Goal: Task Accomplishment & Management: Complete application form

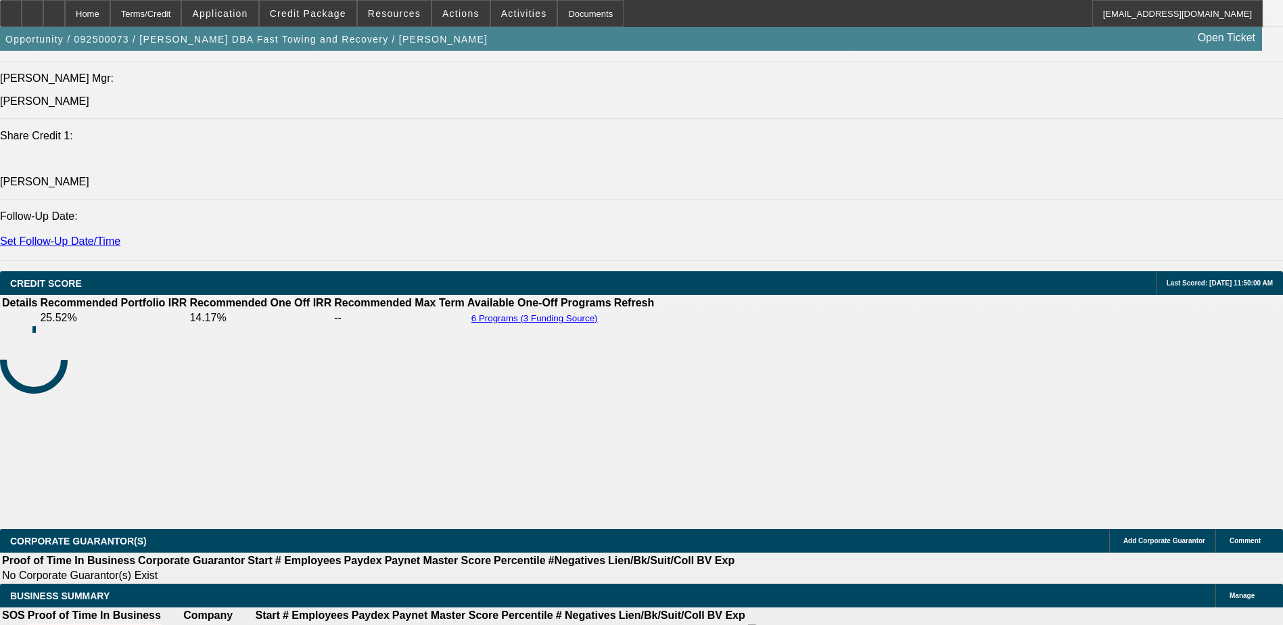
select select "0"
select select "0.1"
select select "0"
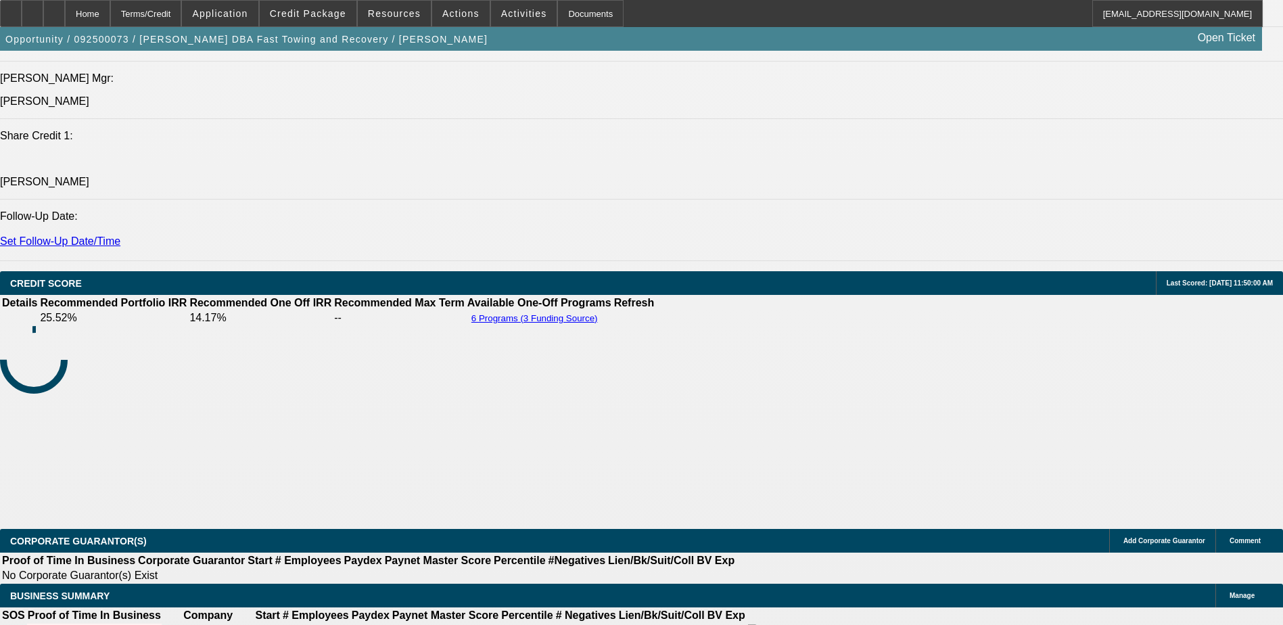
select select "0.1"
select select "0"
select select "0.1"
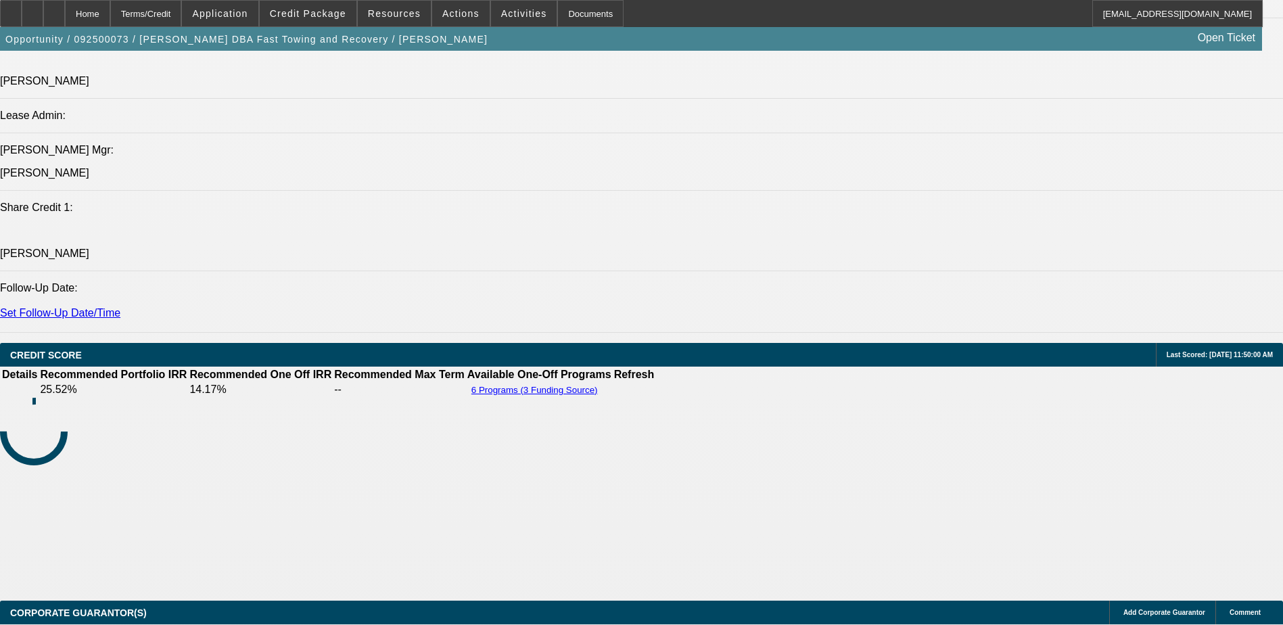
select select "1"
select select "4"
select select "1"
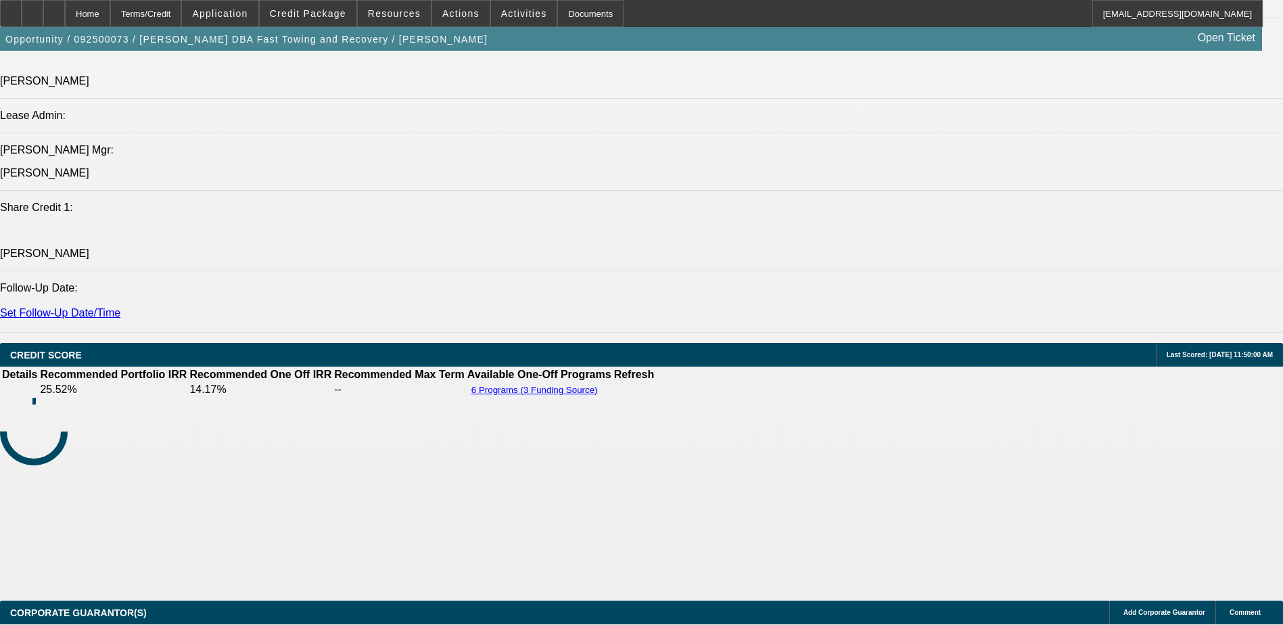
select select "4"
select select "1"
select select "4"
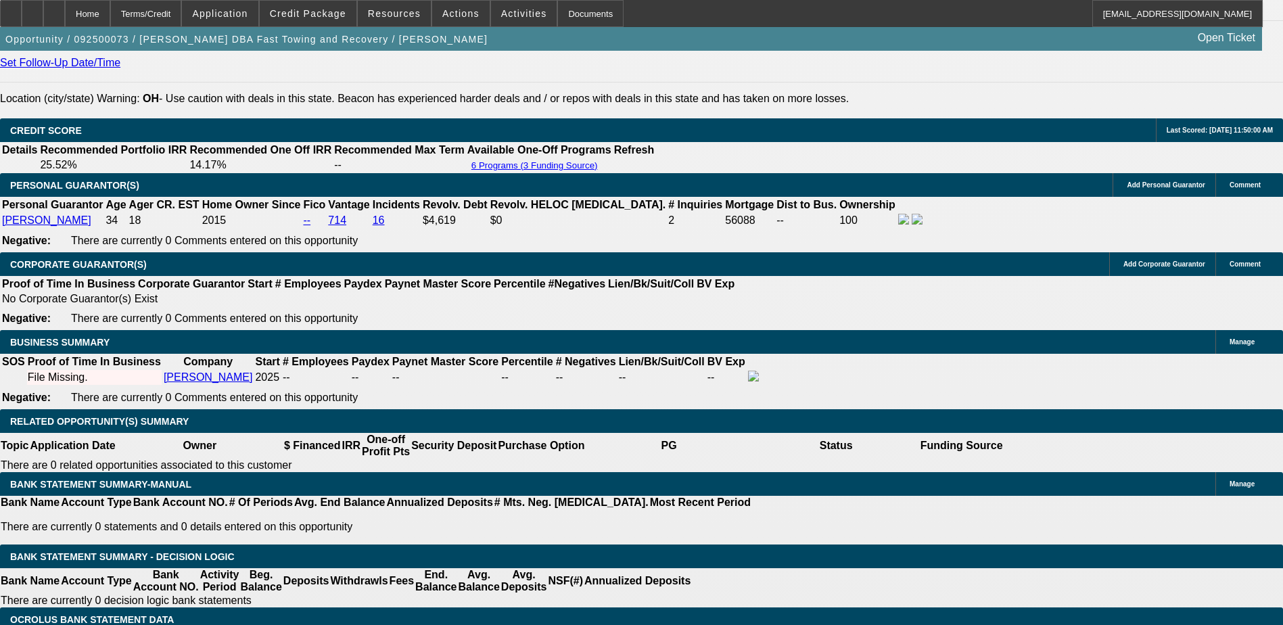
scroll to position [1352, 0]
